Goal: Task Accomplishment & Management: Use online tool/utility

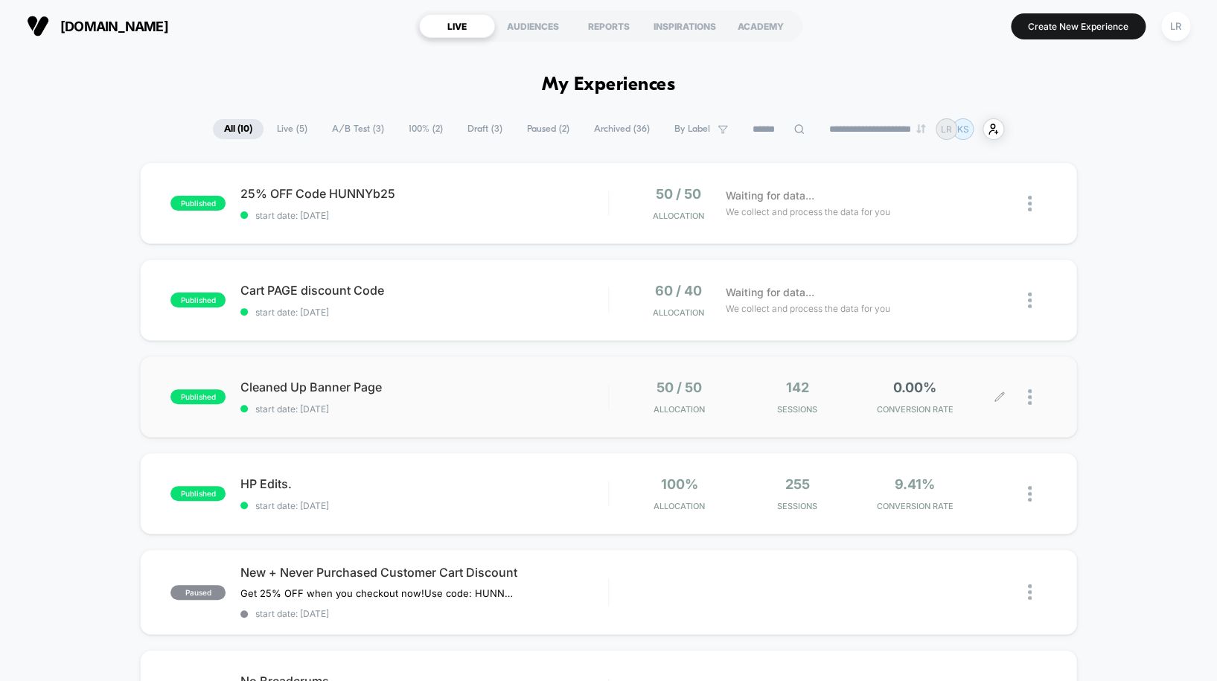
click at [1025, 396] on div at bounding box center [1022, 396] width 47 height 35
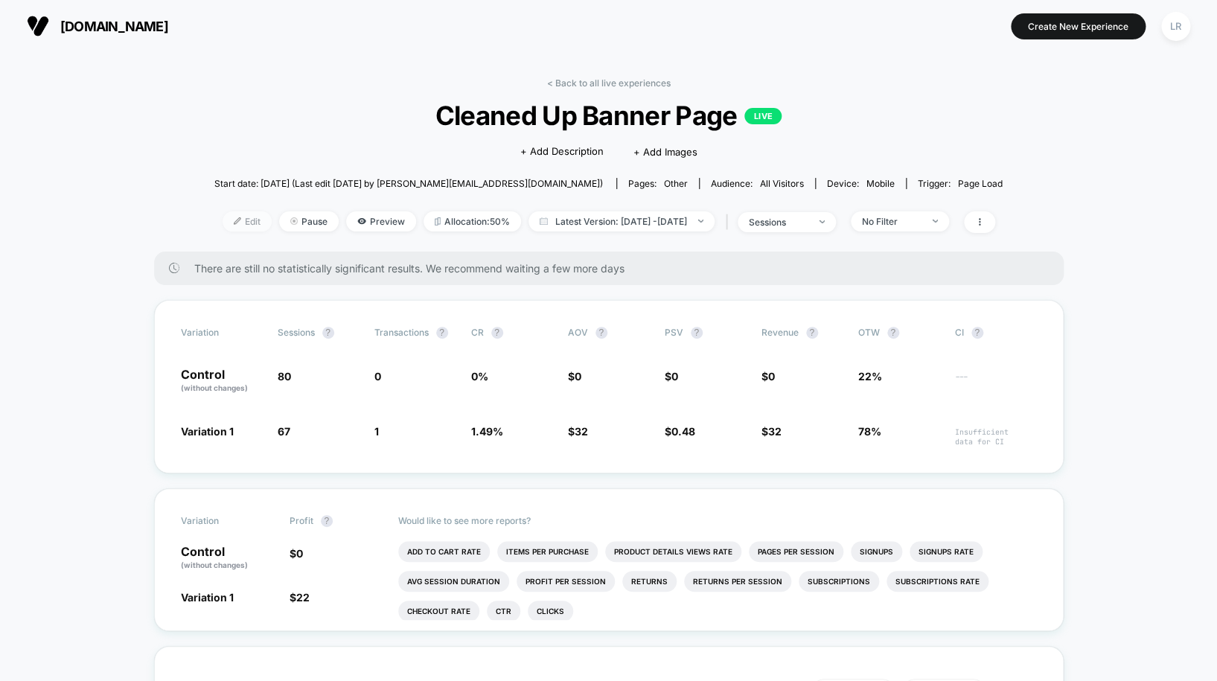
click at [226, 222] on span "Edit" at bounding box center [246, 221] width 49 height 20
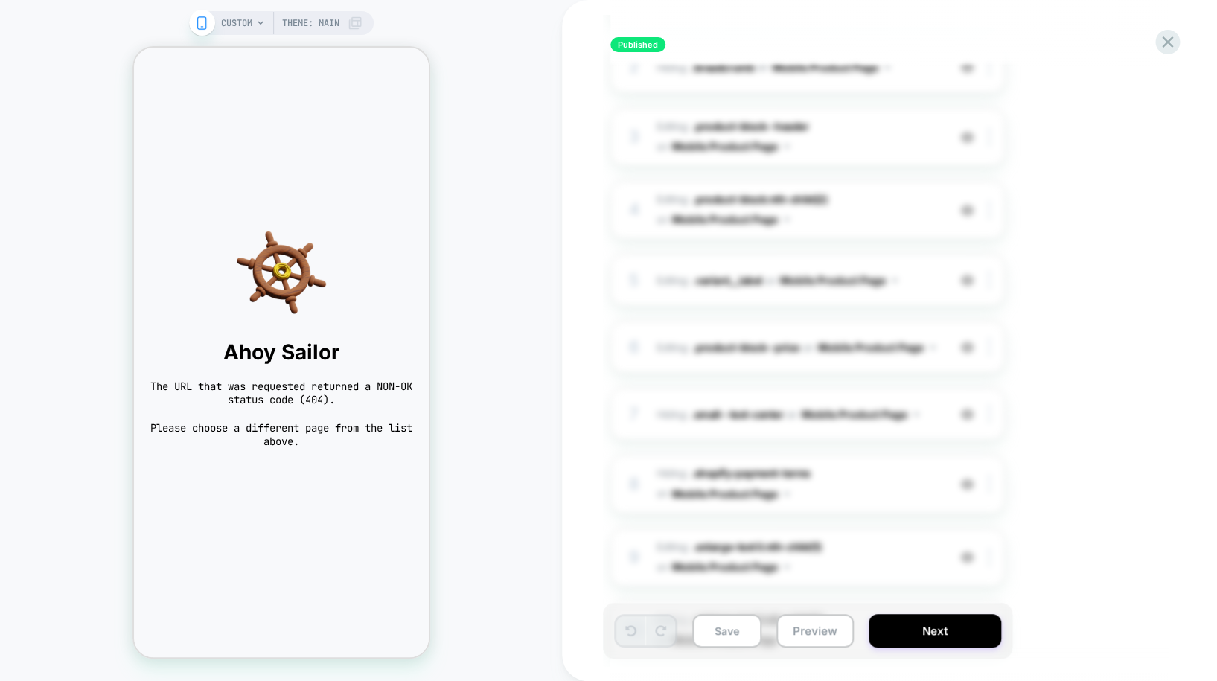
scroll to position [310, 0]
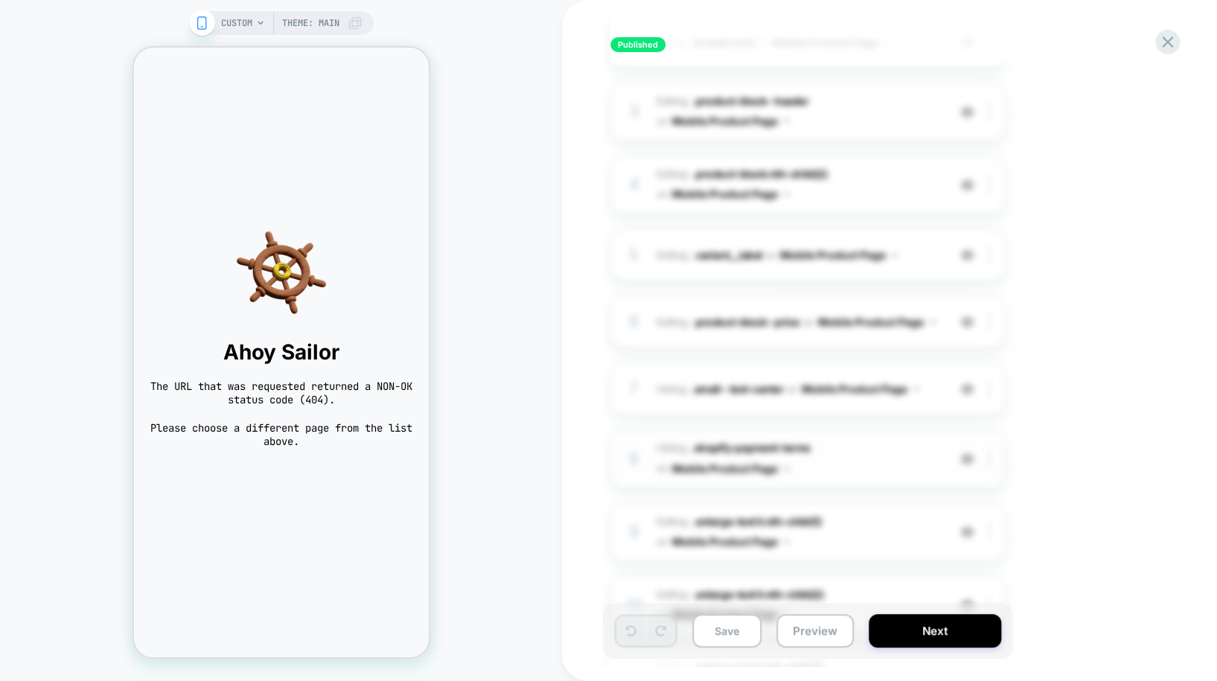
click at [905, 463] on span "Hiding : .shopify-payment-terms .shopify-payment-terms on Mobile Product Page" at bounding box center [798, 458] width 284 height 40
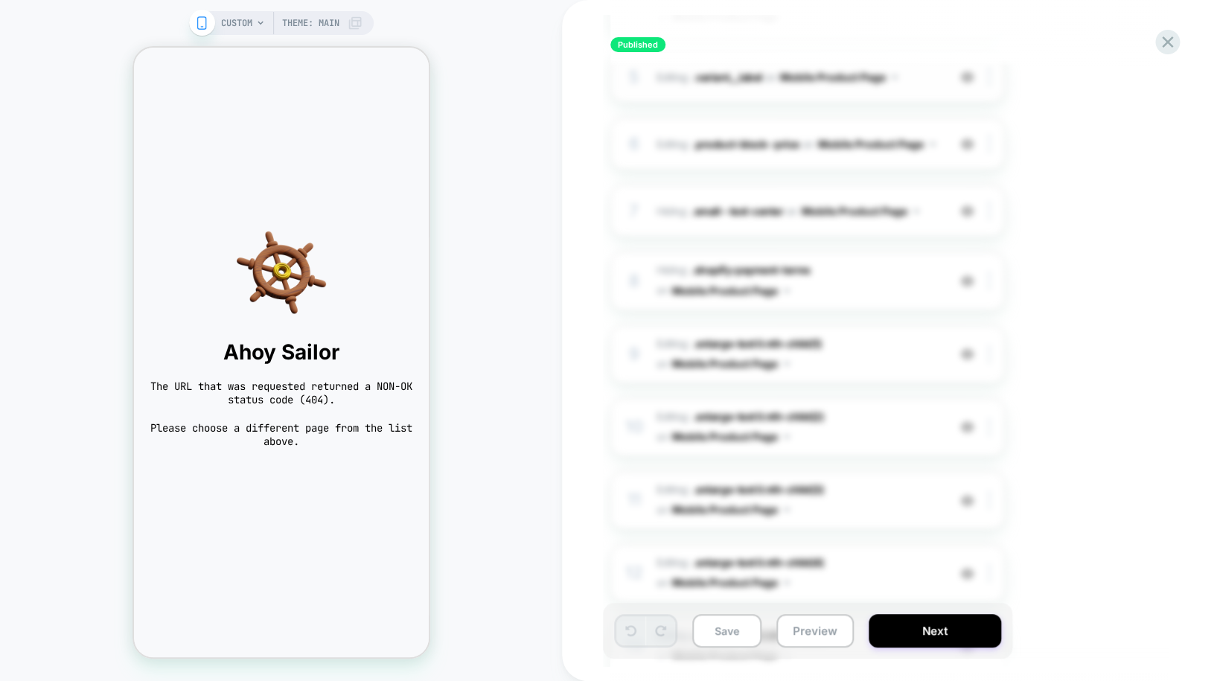
scroll to position [487, 0]
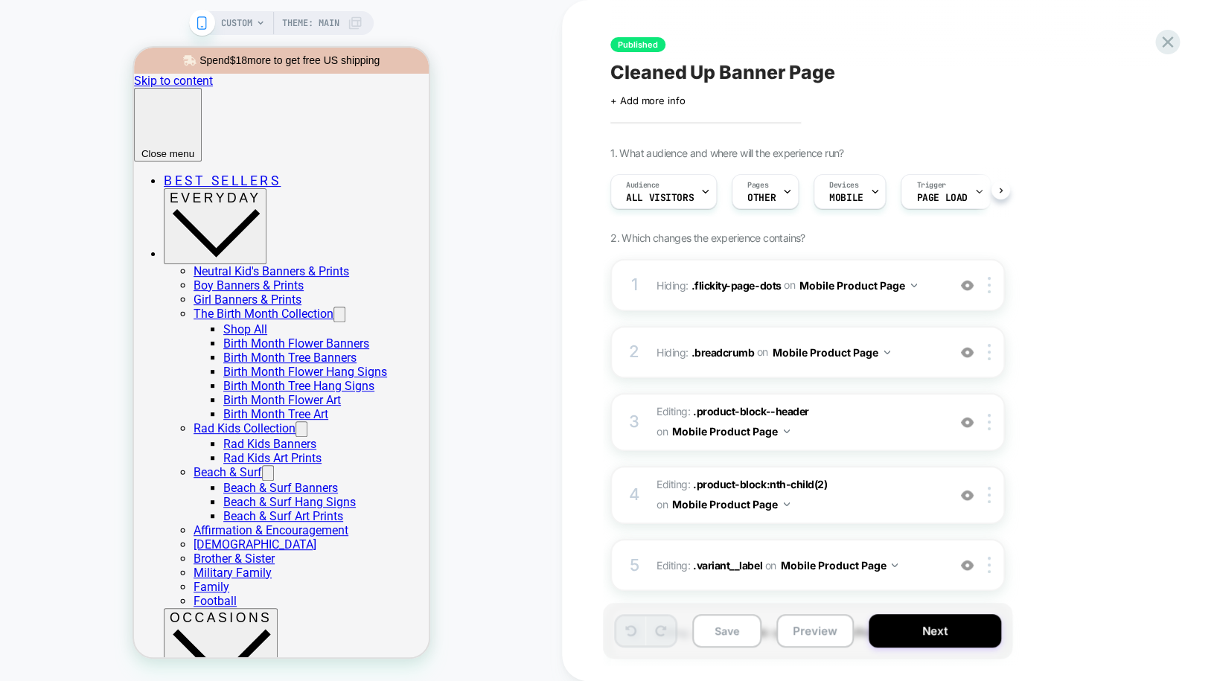
scroll to position [0, 1]
